Goal: Task Accomplishment & Management: Complete application form

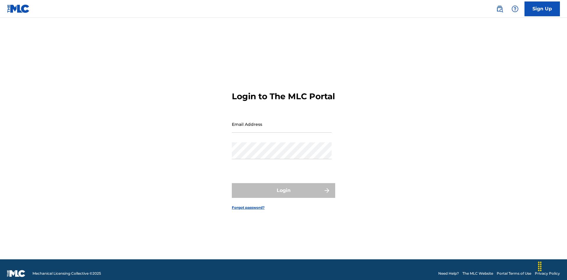
scroll to position [8, 0]
click at [282, 121] on input "Email Address" at bounding box center [282, 124] width 100 height 17
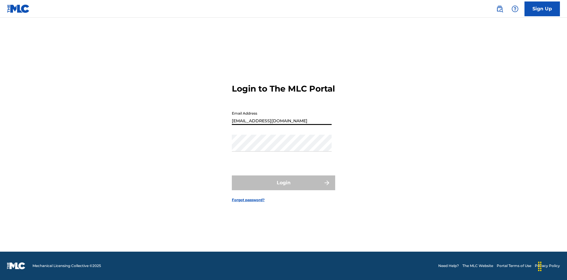
type input "[EMAIL_ADDRESS][DOMAIN_NAME]"
click at [283, 188] on button "Login" at bounding box center [283, 182] width 103 height 15
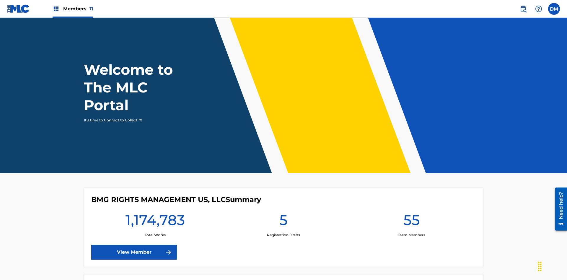
click at [73, 9] on span "Members 11" at bounding box center [78, 8] width 30 height 7
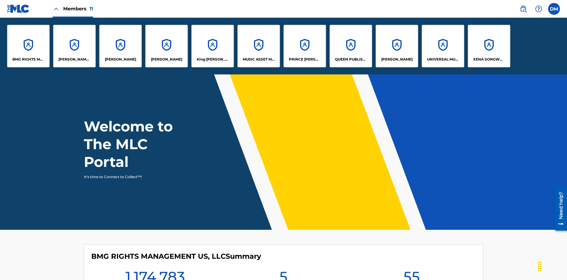
click at [442, 59] on p "UNIVERSAL MUSIC PUB GROUP" at bounding box center [443, 59] width 32 height 5
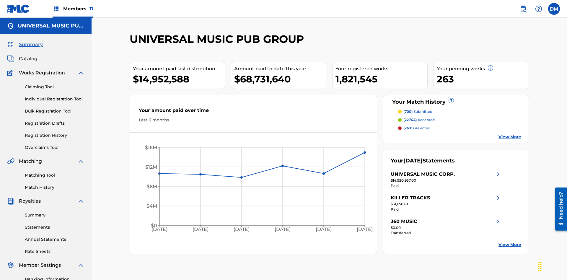
click at [55, 96] on link "Individual Registration Tool" at bounding box center [55, 99] width 60 height 6
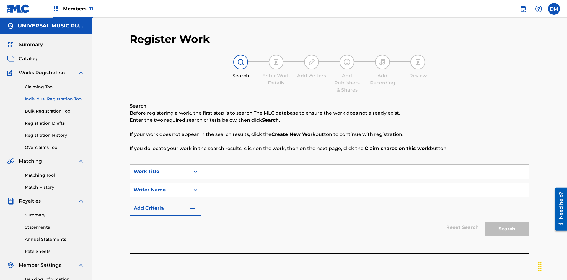
click at [364, 164] on input "Search Form" at bounding box center [364, 171] width 327 height 14
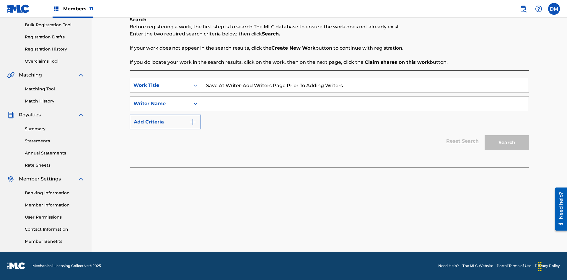
type input "Save At Writer-Add Writers Page Prior To Adding Writers"
click at [364, 104] on input "Search Form" at bounding box center [364, 104] width 327 height 14
type input "QWERTYUIOP"
click at [506, 143] on button "Search" at bounding box center [506, 142] width 44 height 15
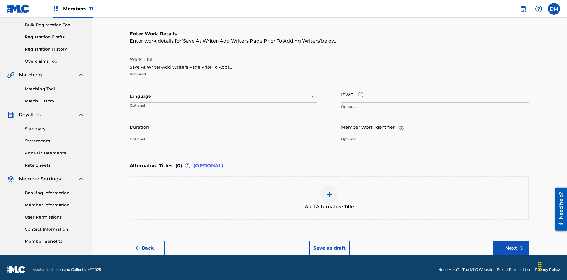
click at [223, 123] on input "Duration" at bounding box center [224, 126] width 188 height 17
click at [223, 123] on input "0" at bounding box center [224, 126] width 188 height 17
type input "00:00"
click at [314, 93] on icon at bounding box center [313, 96] width 7 height 7
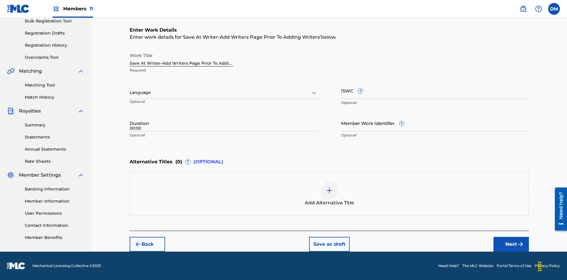
click at [435, 123] on input "Member Work Identifier ?" at bounding box center [435, 123] width 188 height 17
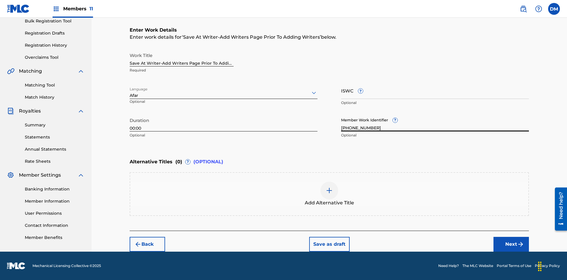
type input "2025.08.11.15"
click at [435, 90] on input "ISWC ?" at bounding box center [435, 90] width 188 height 17
type input "T-123.456.789-4"
click at [329, 194] on img at bounding box center [329, 190] width 7 height 7
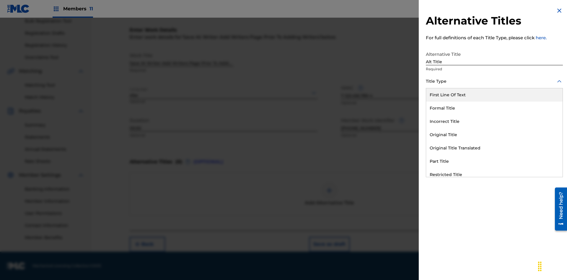
click at [494, 135] on div "Original Title" at bounding box center [494, 134] width 136 height 13
click at [494, 108] on div at bounding box center [494, 107] width 137 height 7
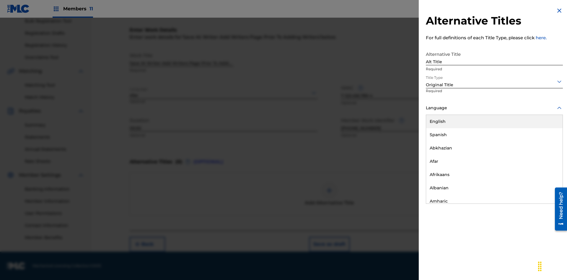
click at [545, 142] on button "Add Title" at bounding box center [544, 142] width 35 height 15
click at [511, 244] on button "Next" at bounding box center [510, 244] width 35 height 15
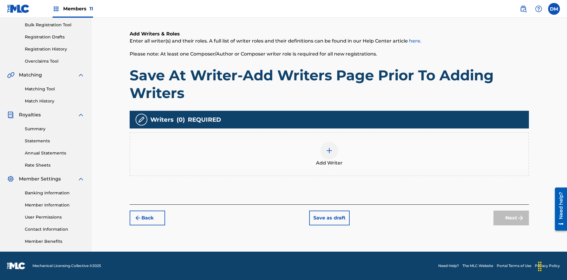
click at [329, 217] on button "Save as draft" at bounding box center [329, 217] width 40 height 15
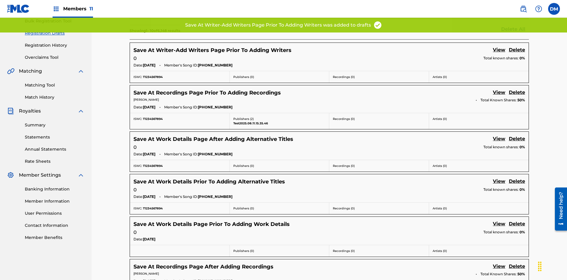
click at [499, 46] on link "View" at bounding box center [499, 50] width 12 height 8
